Goal: Find specific page/section: Find specific page/section

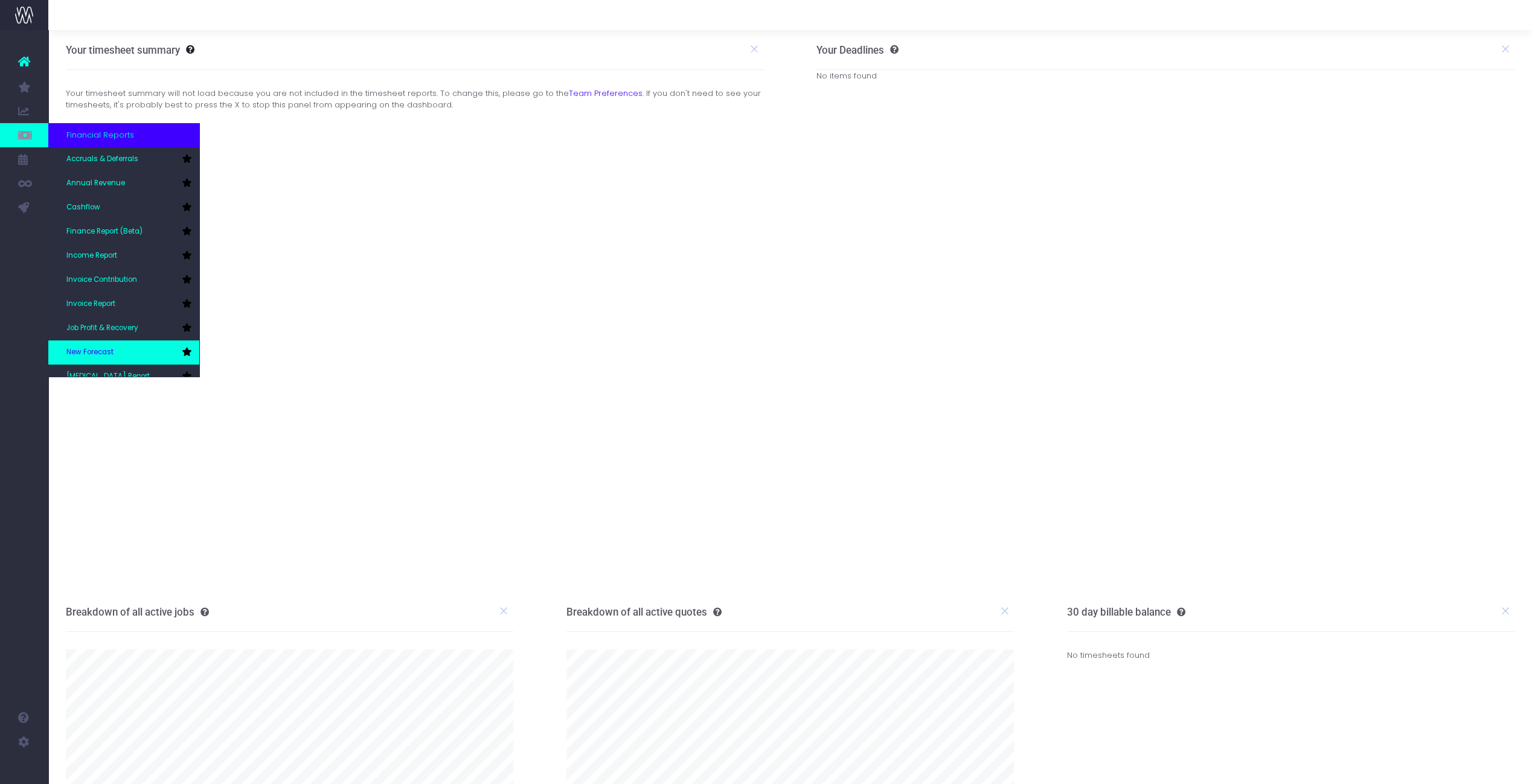
click at [105, 348] on span "New Forecast" at bounding box center [90, 352] width 47 height 11
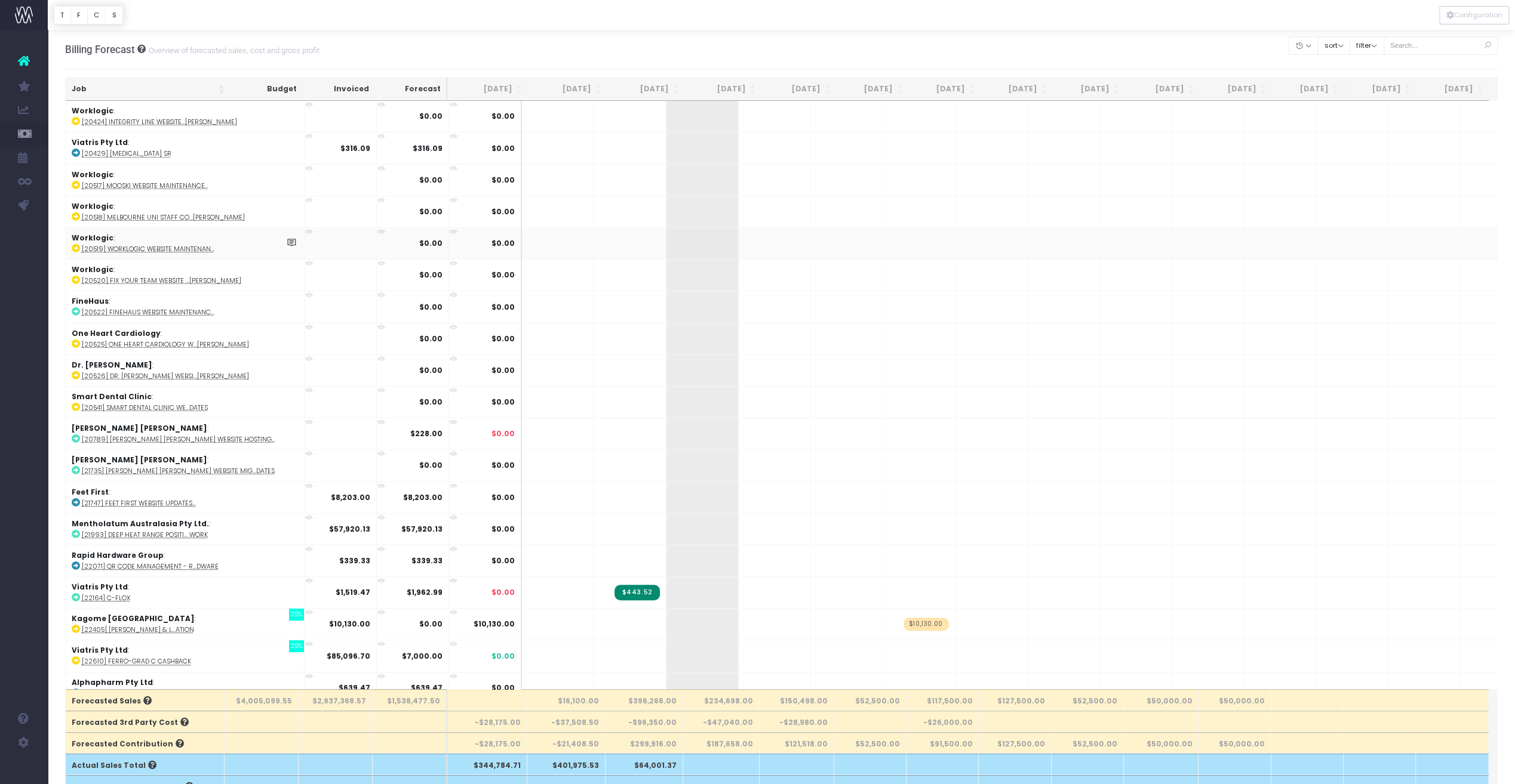
click at [92, 233] on span "Budget vs Actuals" at bounding box center [79, 229] width 27 height 32
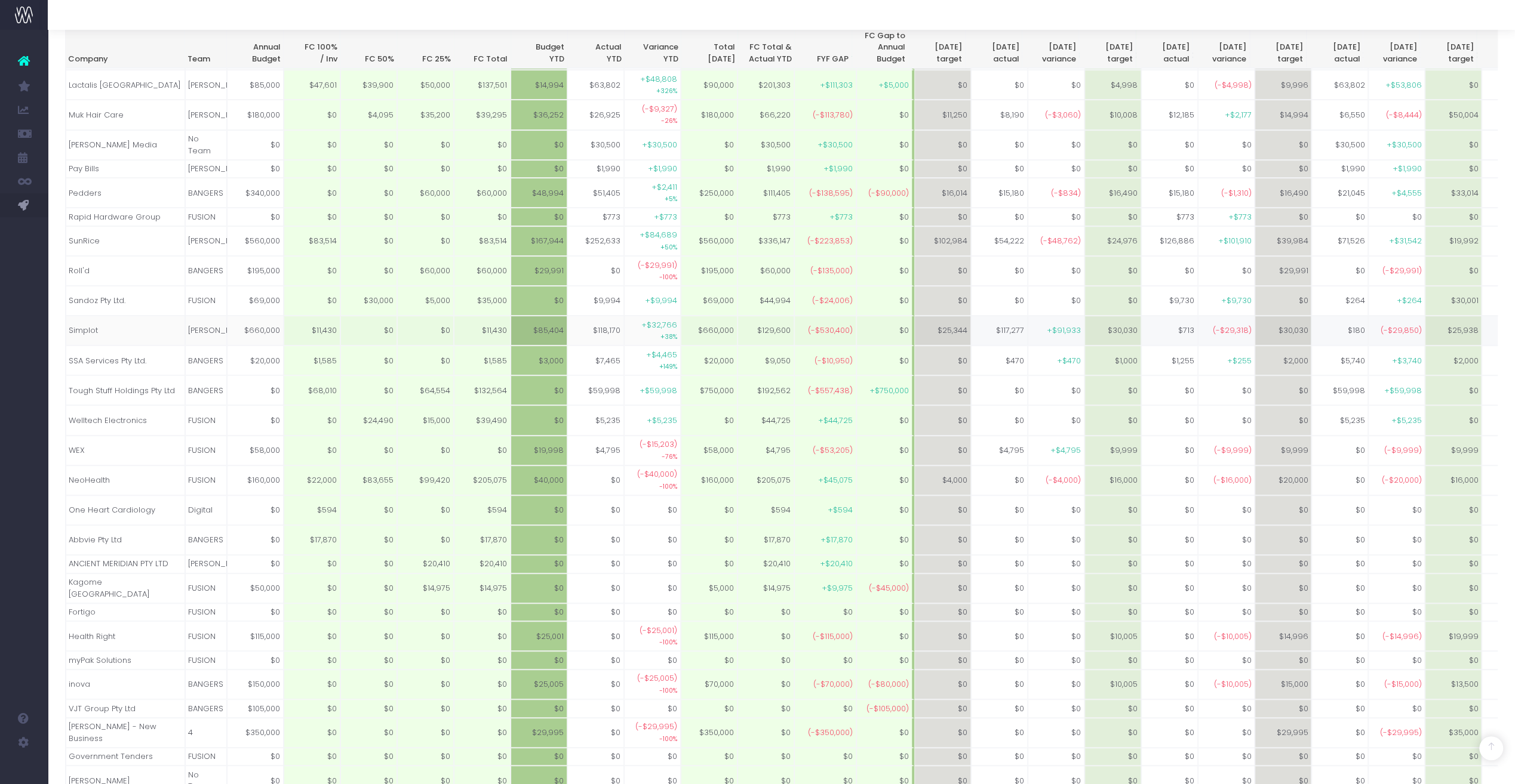
scroll to position [709, 0]
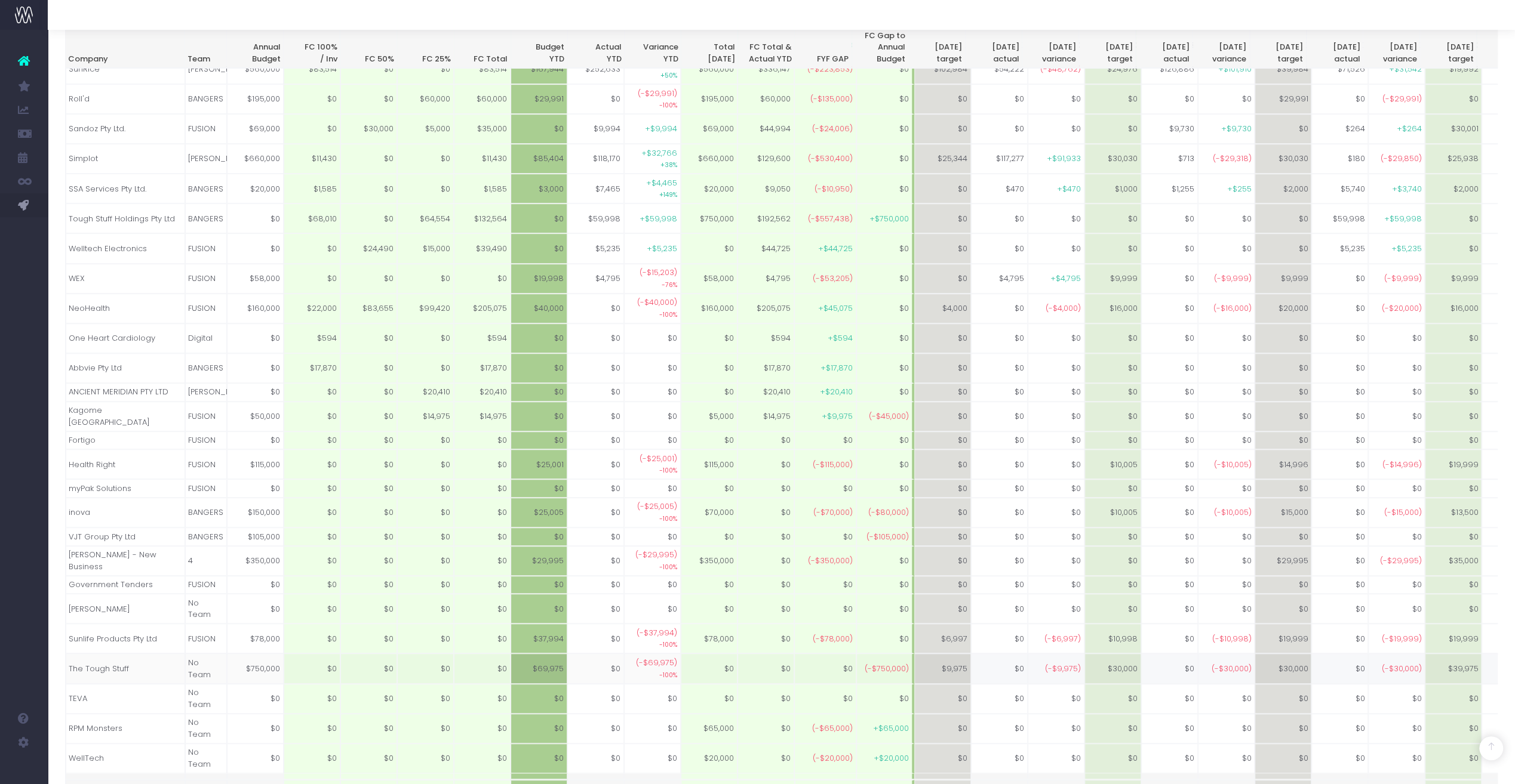
click at [96, 654] on td "The Tough Stuff" at bounding box center [126, 668] width 120 height 29
